Goal: Find specific page/section: Find specific page/section

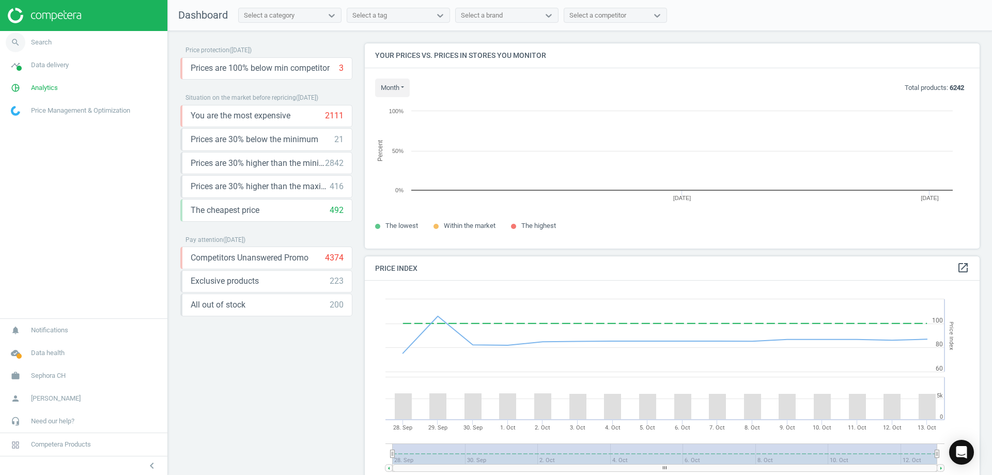
scroll to position [221, 623]
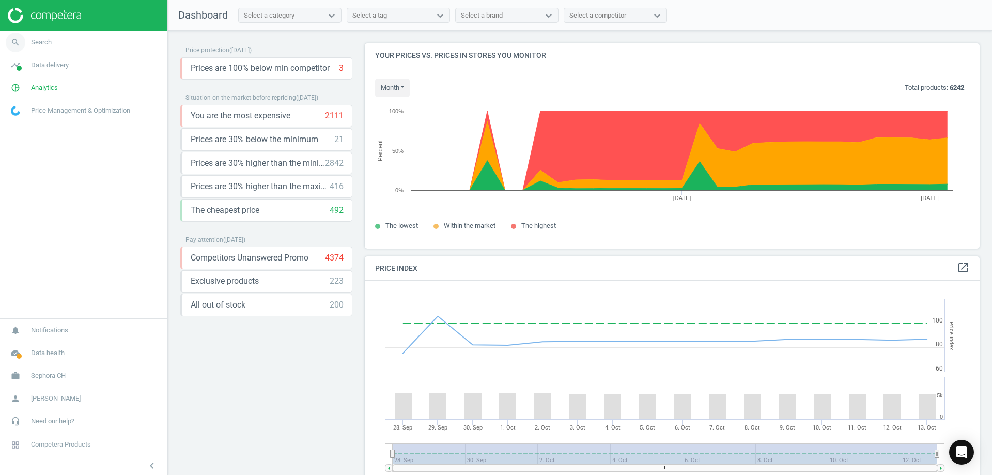
click at [44, 39] on span "Search" at bounding box center [41, 42] width 21 height 9
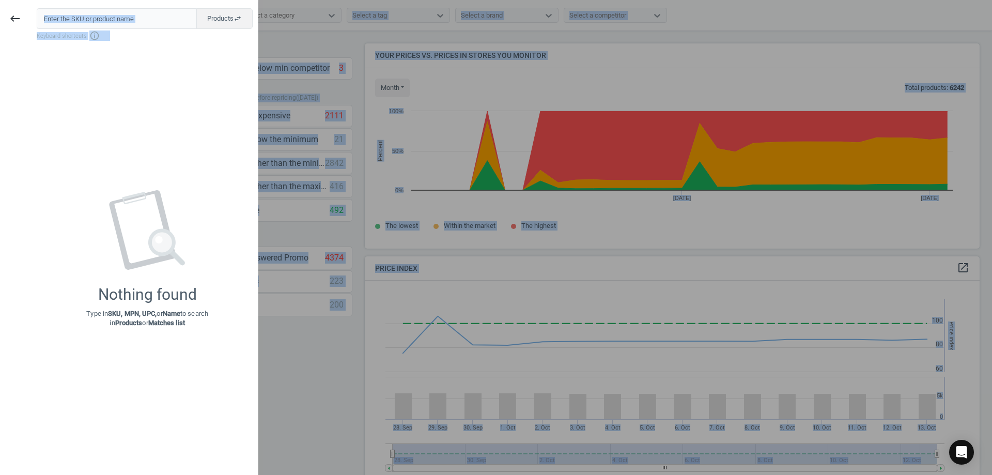
drag, startPoint x: 182, startPoint y: 182, endPoint x: 262, endPoint y: -63, distance: 257.5
click at [262, 0] on html "Group 2 Created with Sketch. ic/cloud_download/grey600 Created with Sketch. gra…" at bounding box center [496, 237] width 992 height 475
click at [387, 95] on div at bounding box center [496, 237] width 992 height 475
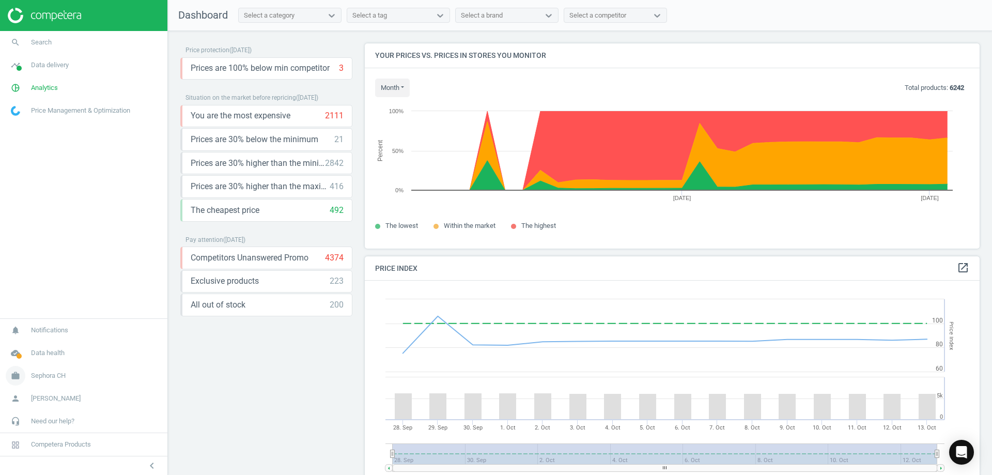
click at [55, 383] on link "work Sephora CH" at bounding box center [83, 375] width 167 height 23
click at [37, 345] on span "Switch campaign" at bounding box center [34, 345] width 46 height 8
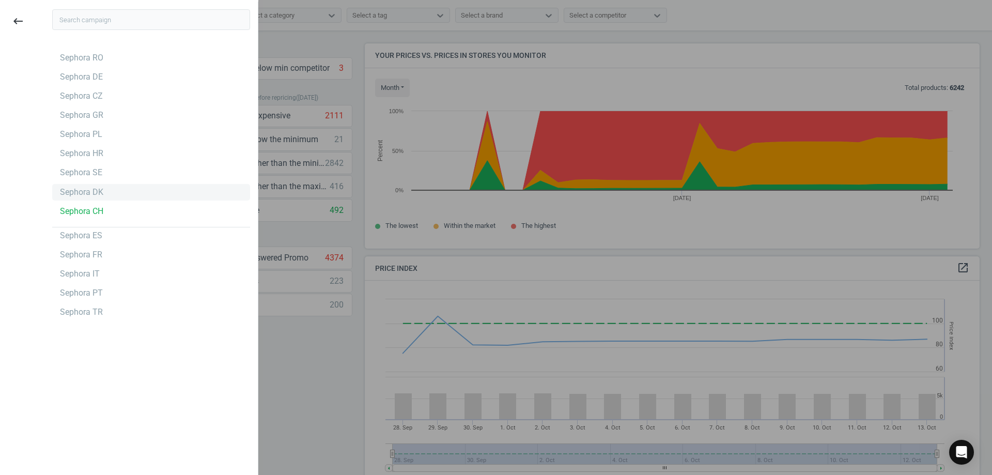
click at [131, 190] on div "Sephora DK" at bounding box center [151, 192] width 198 height 17
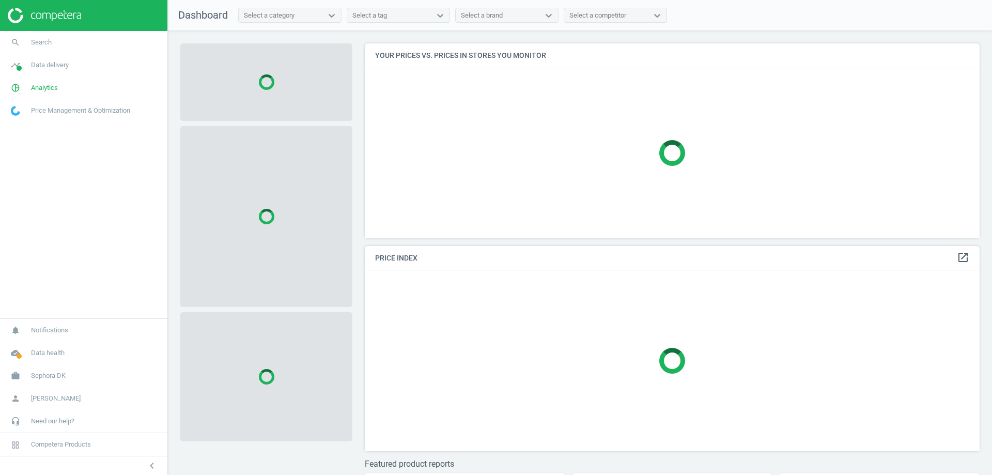
scroll to position [210, 623]
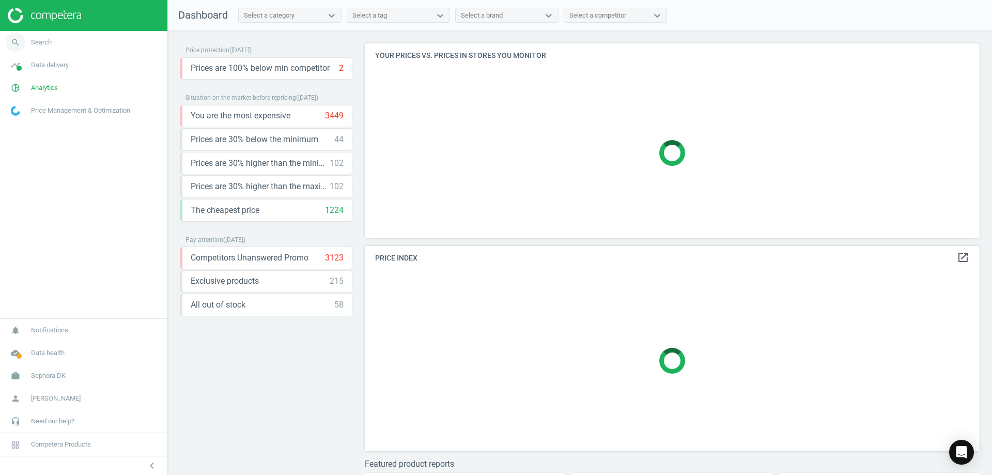
click at [51, 39] on link "search Search" at bounding box center [83, 42] width 167 height 23
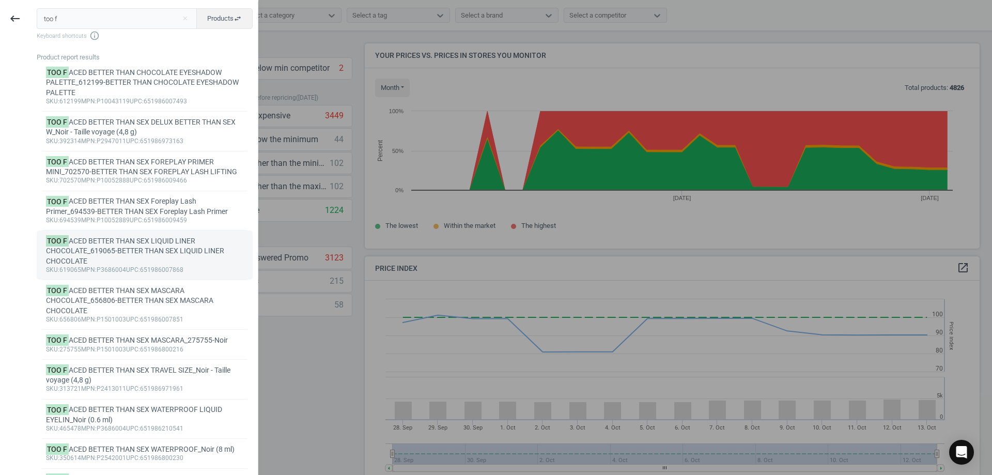
scroll to position [473, 0]
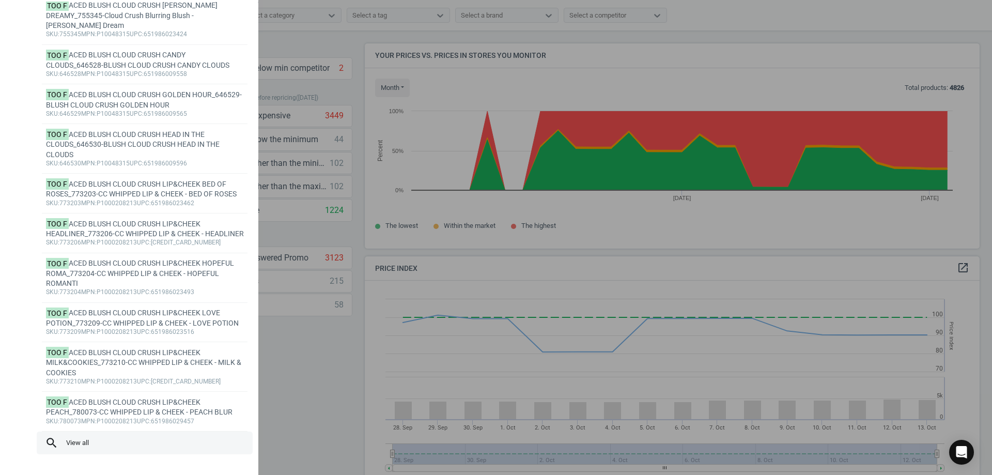
type input "too f"
click at [79, 443] on span "search View all" at bounding box center [145, 442] width 200 height 13
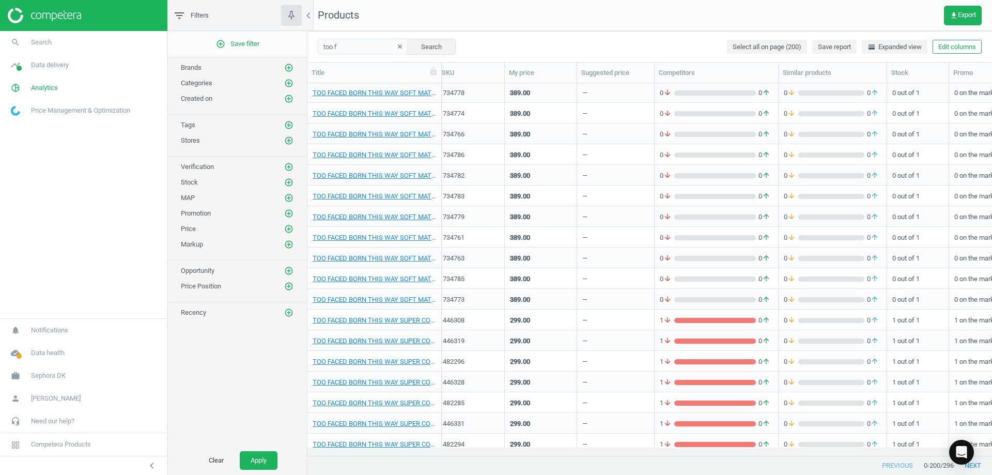
scroll to position [2234, 0]
click at [213, 474] on div "Clear Apply" at bounding box center [237, 460] width 139 height 29
